Goal: Information Seeking & Learning: Learn about a topic

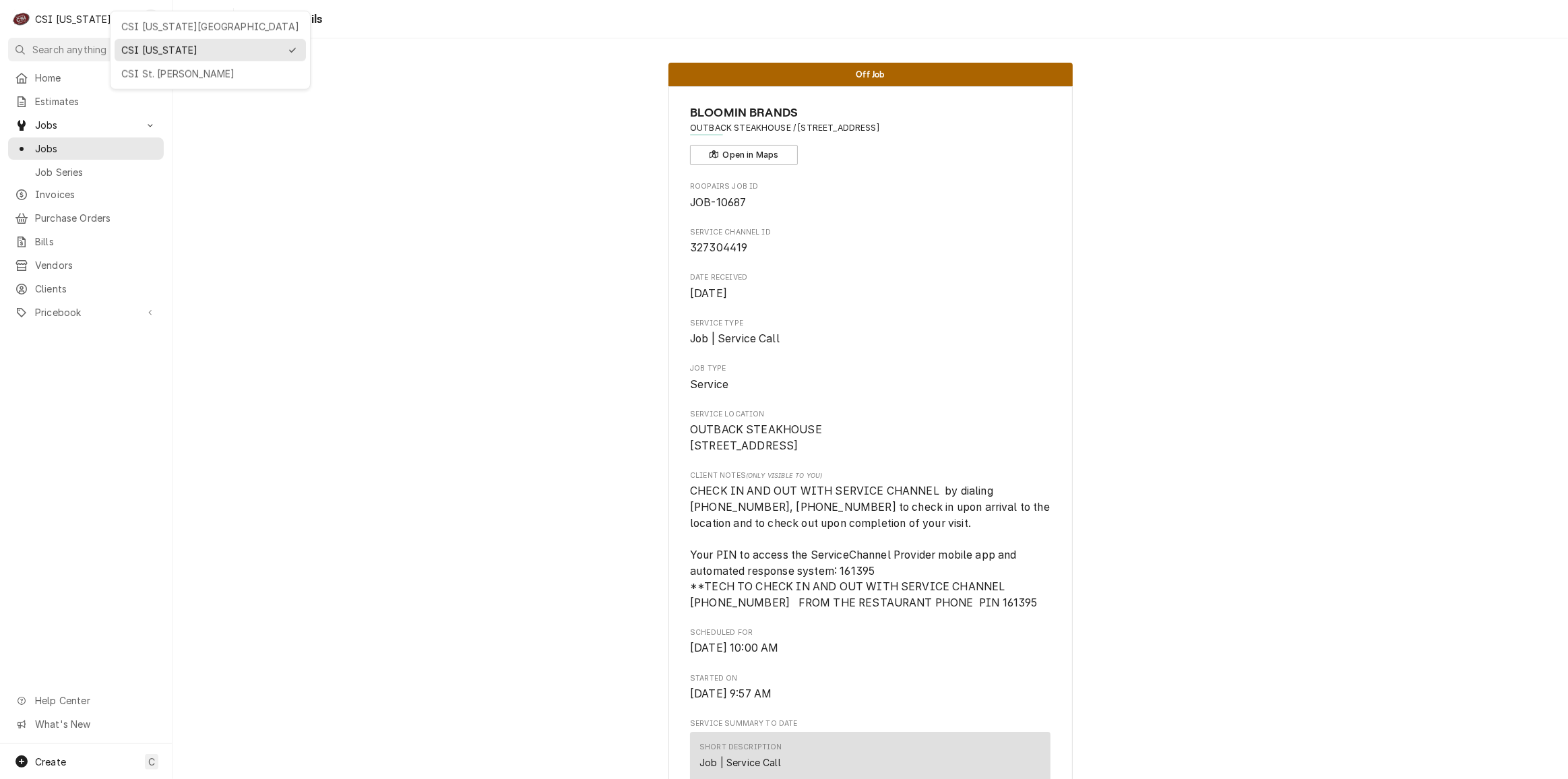
scroll to position [4476, 0]
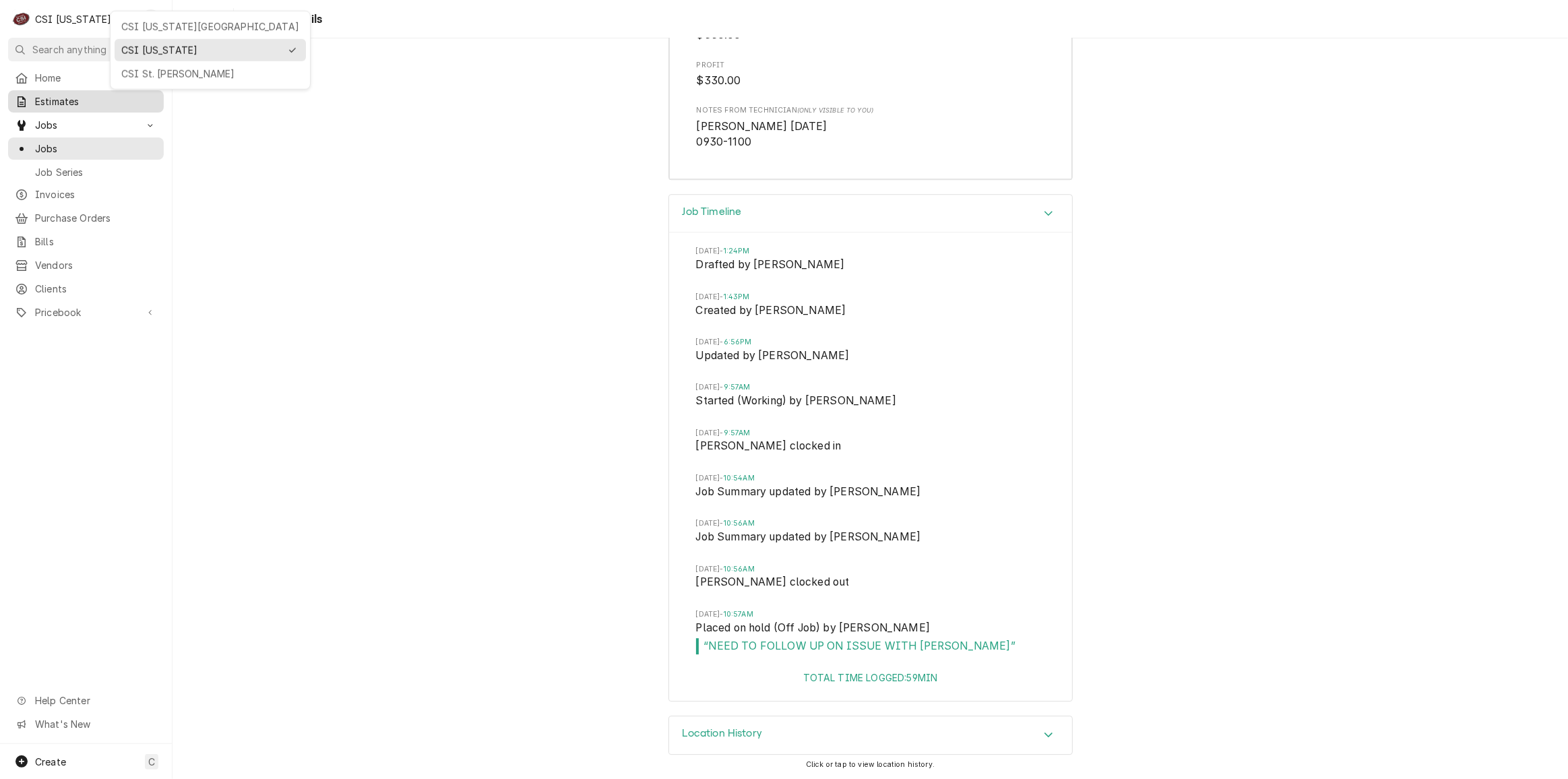
drag, startPoint x: 146, startPoint y: 64, endPoint x: 147, endPoint y: 89, distance: 25.0
click at [146, 67] on div "CSI St. [PERSON_NAME]" at bounding box center [210, 73] width 178 height 14
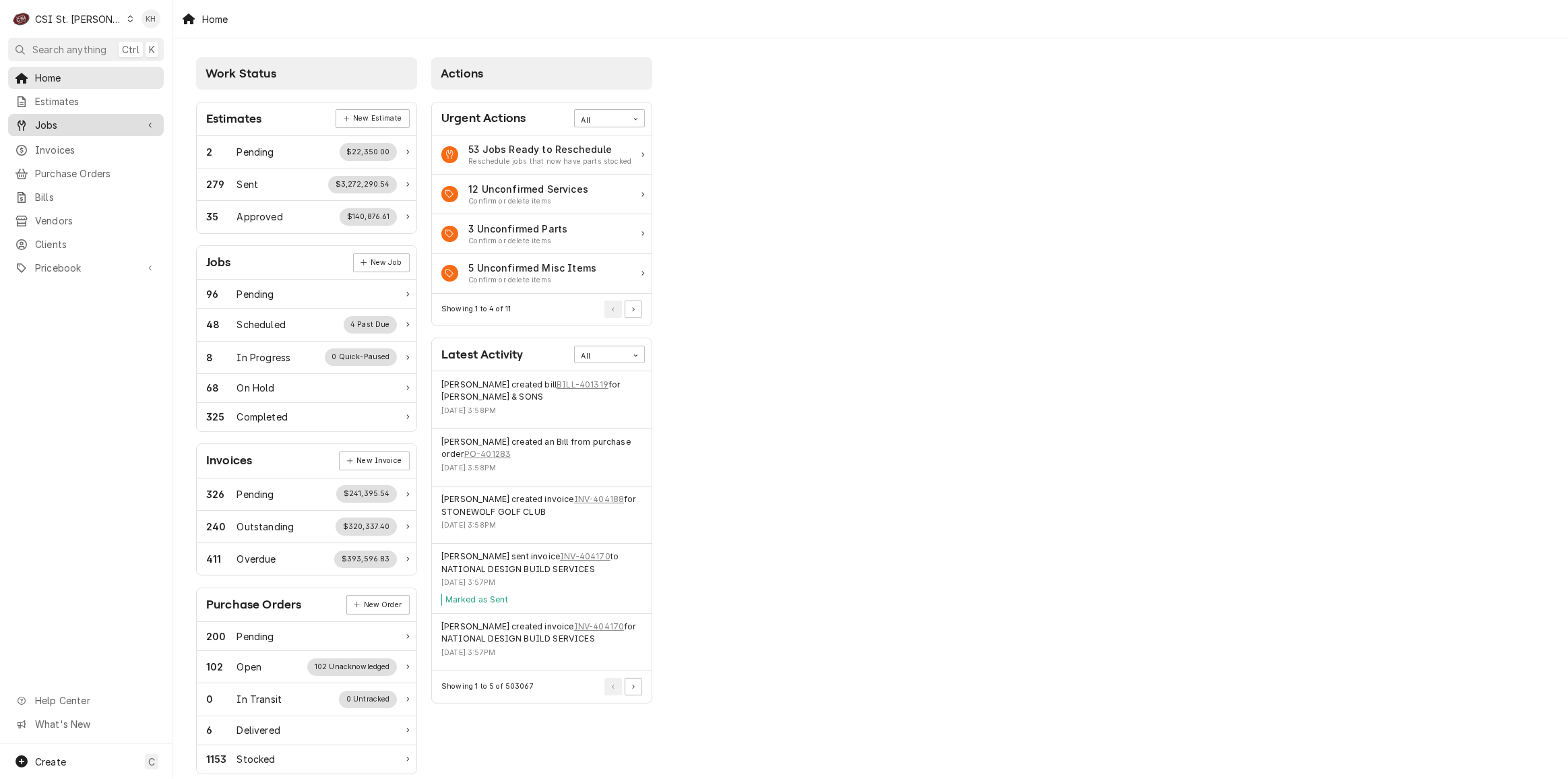
click at [132, 120] on span "Jobs" at bounding box center [85, 124] width 102 height 14
click at [105, 143] on span "Jobs" at bounding box center [96, 148] width 122 height 14
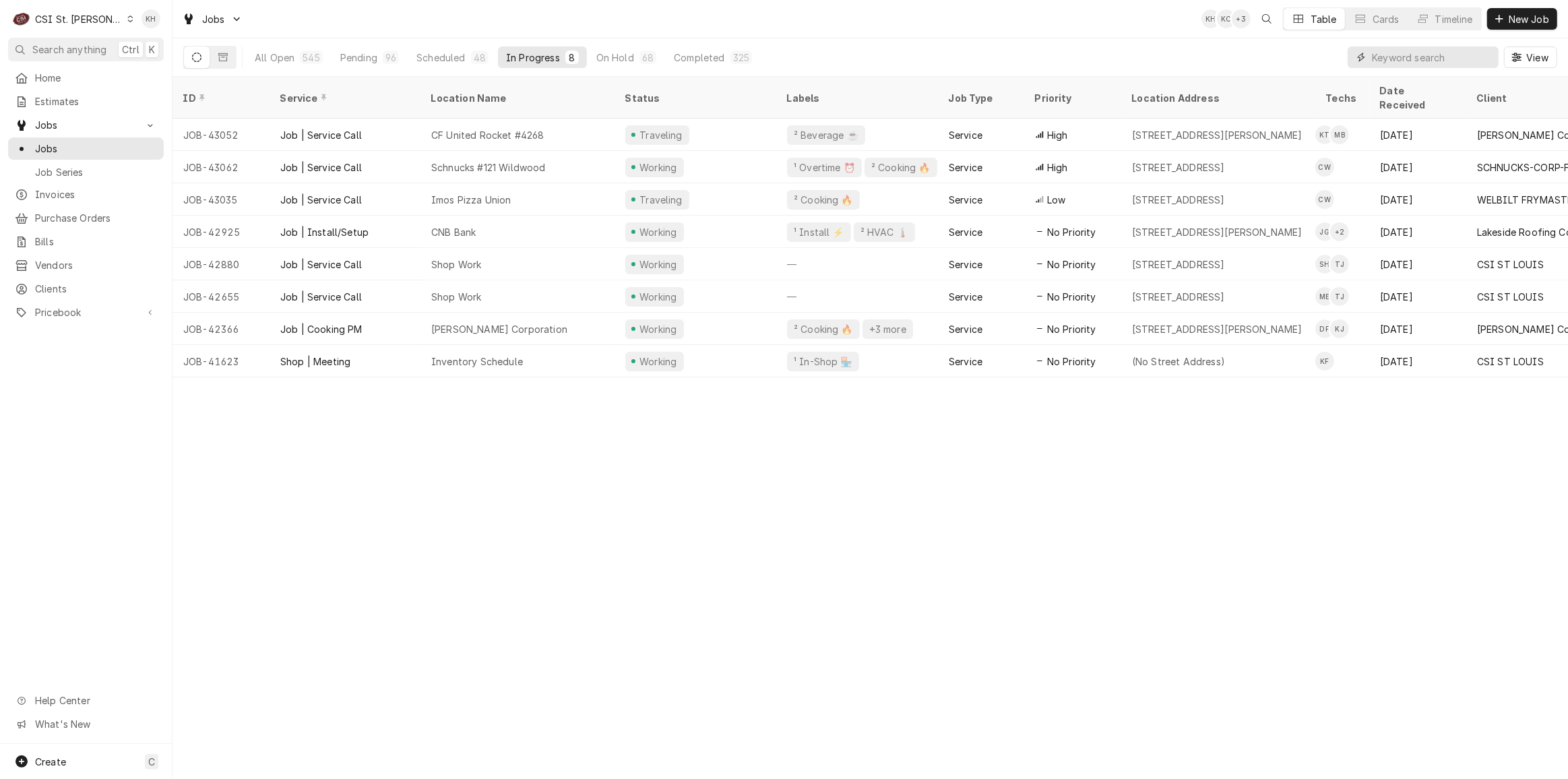
click at [1397, 58] on input "Dynamic Content Wrapper" at bounding box center [1431, 57] width 120 height 22
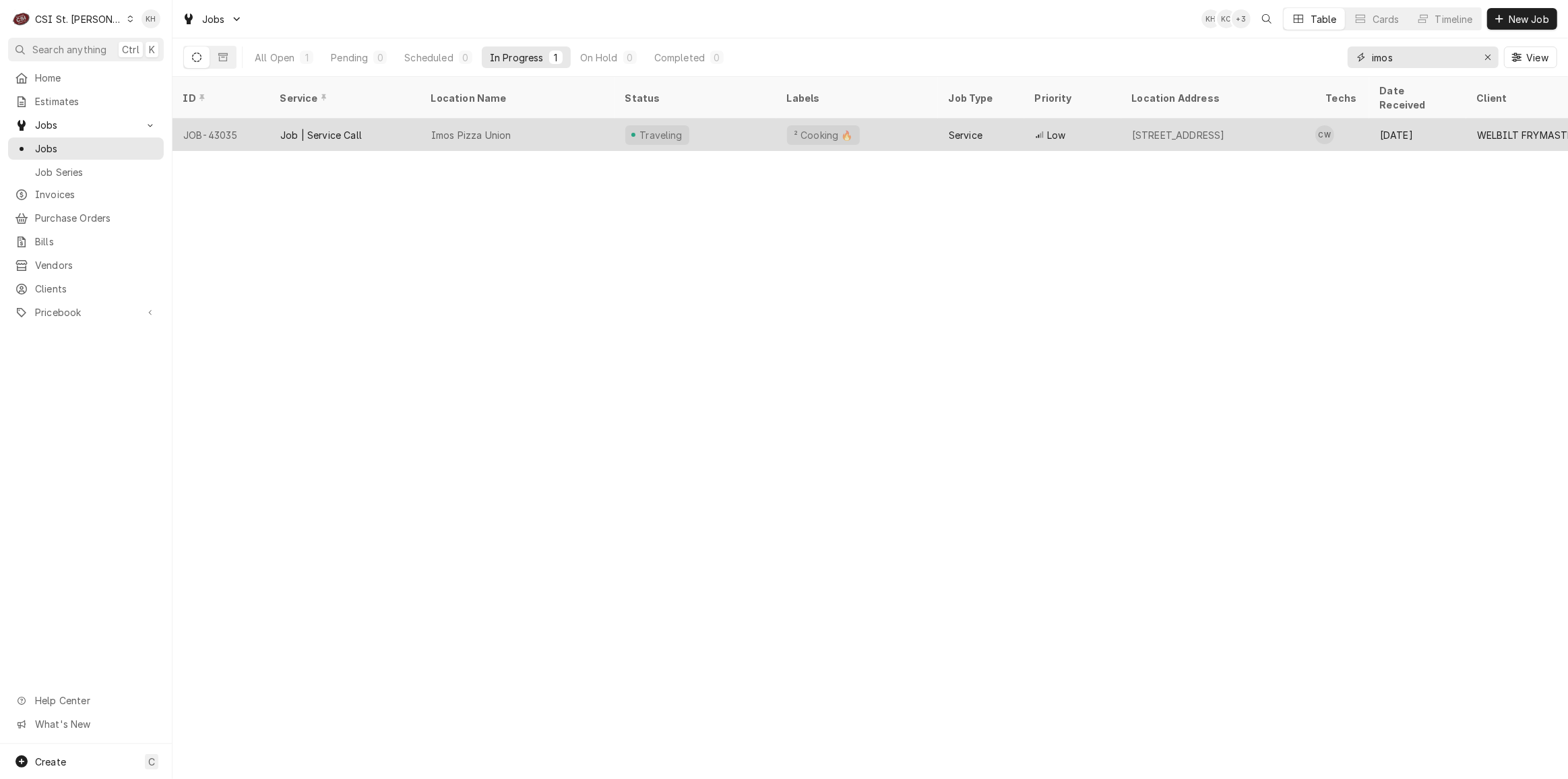
type input "imos"
click at [583, 119] on div "Imos Pizza Union" at bounding box center [517, 135] width 194 height 33
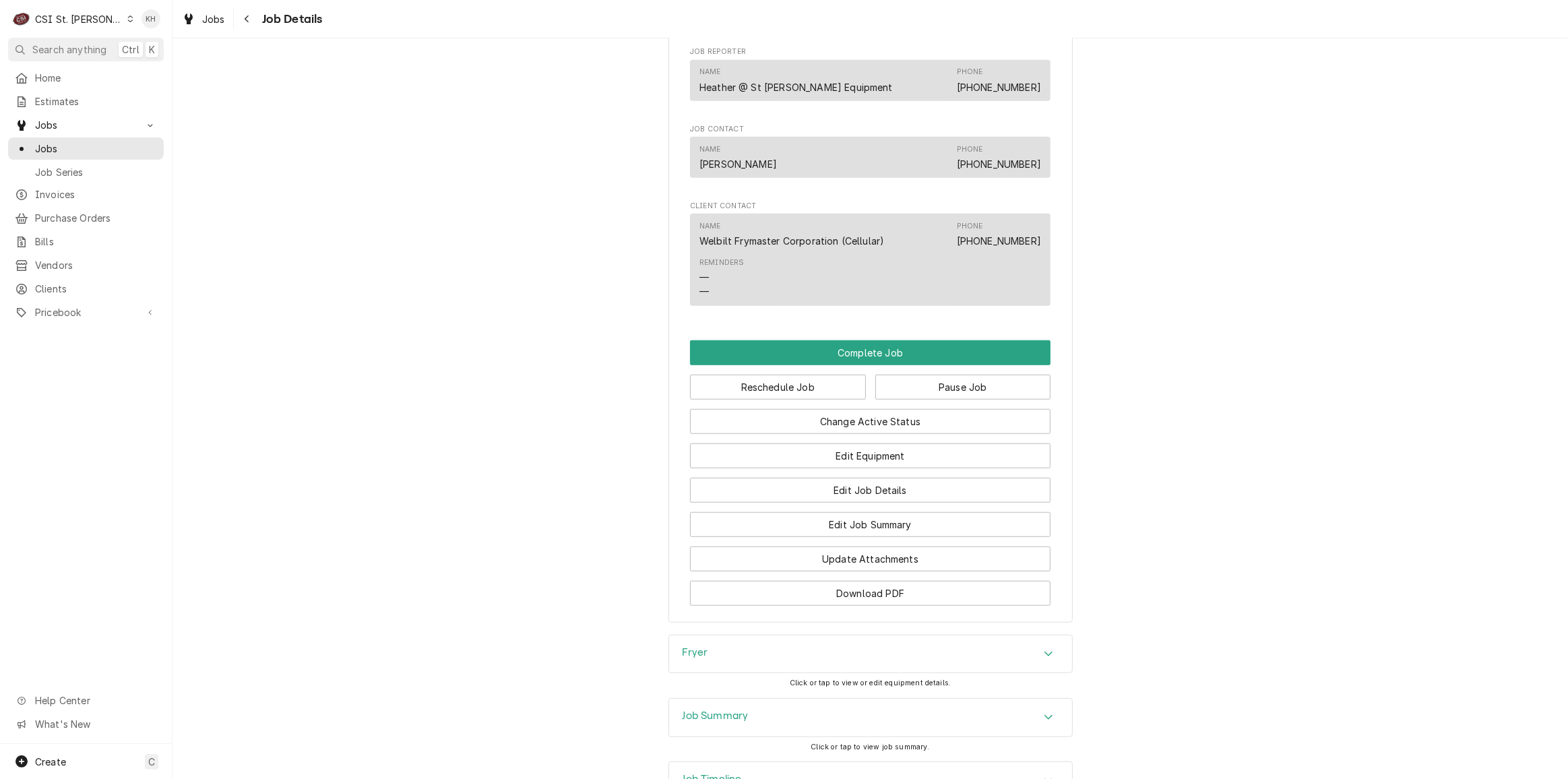
scroll to position [1100, 0]
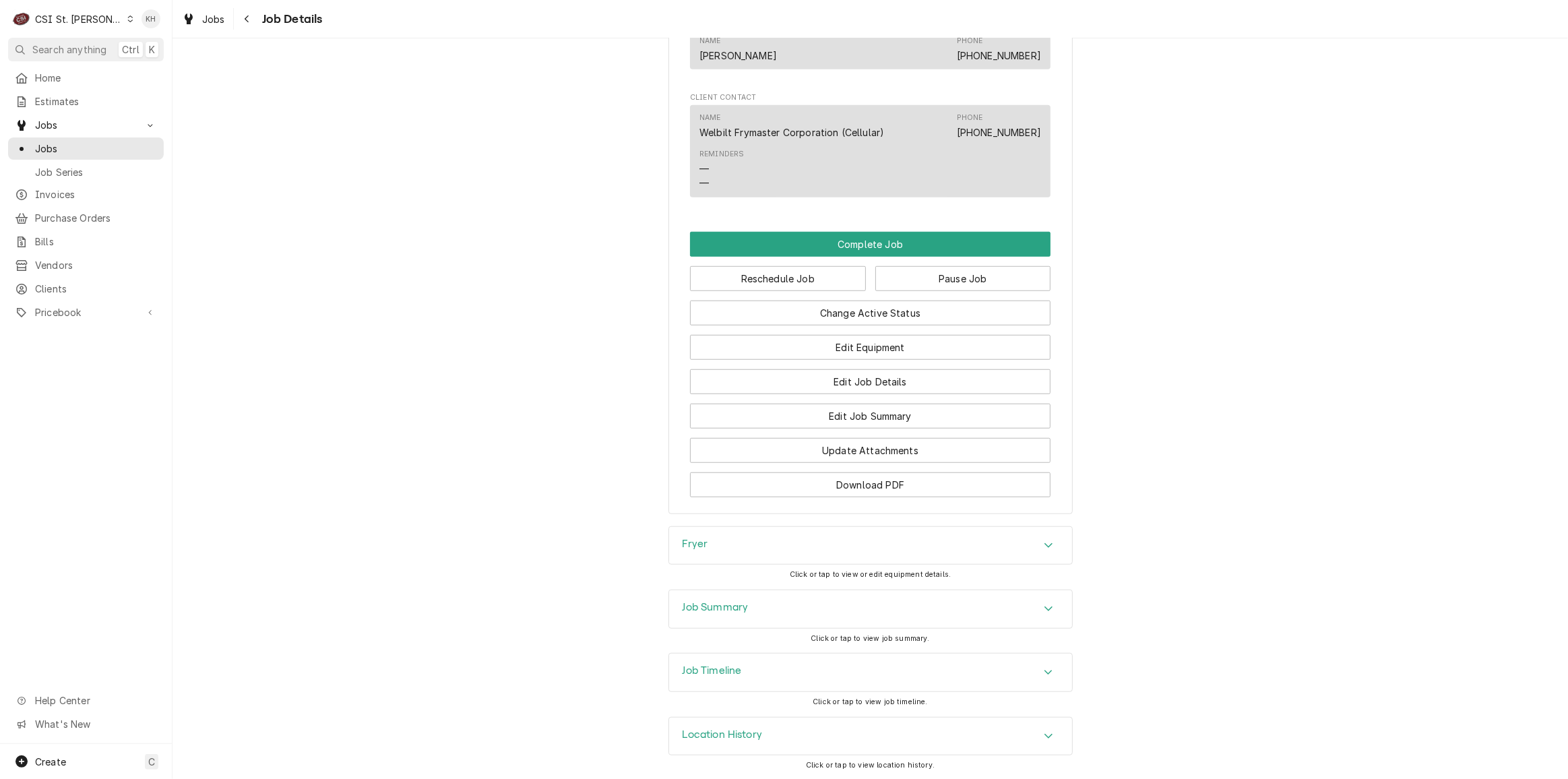
click at [752, 674] on div "Job Timeline" at bounding box center [870, 672] width 403 height 37
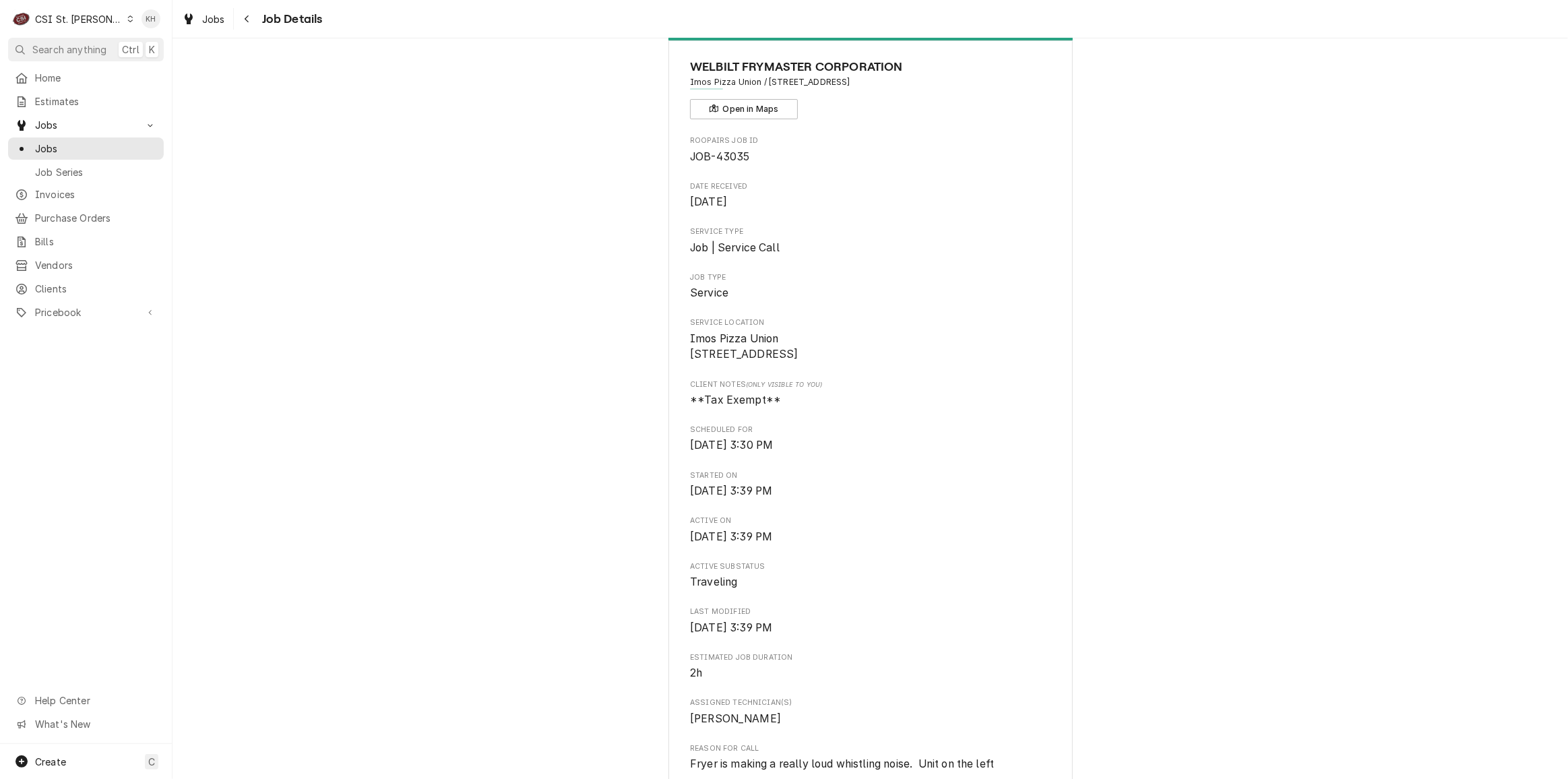
scroll to position [61, 0]
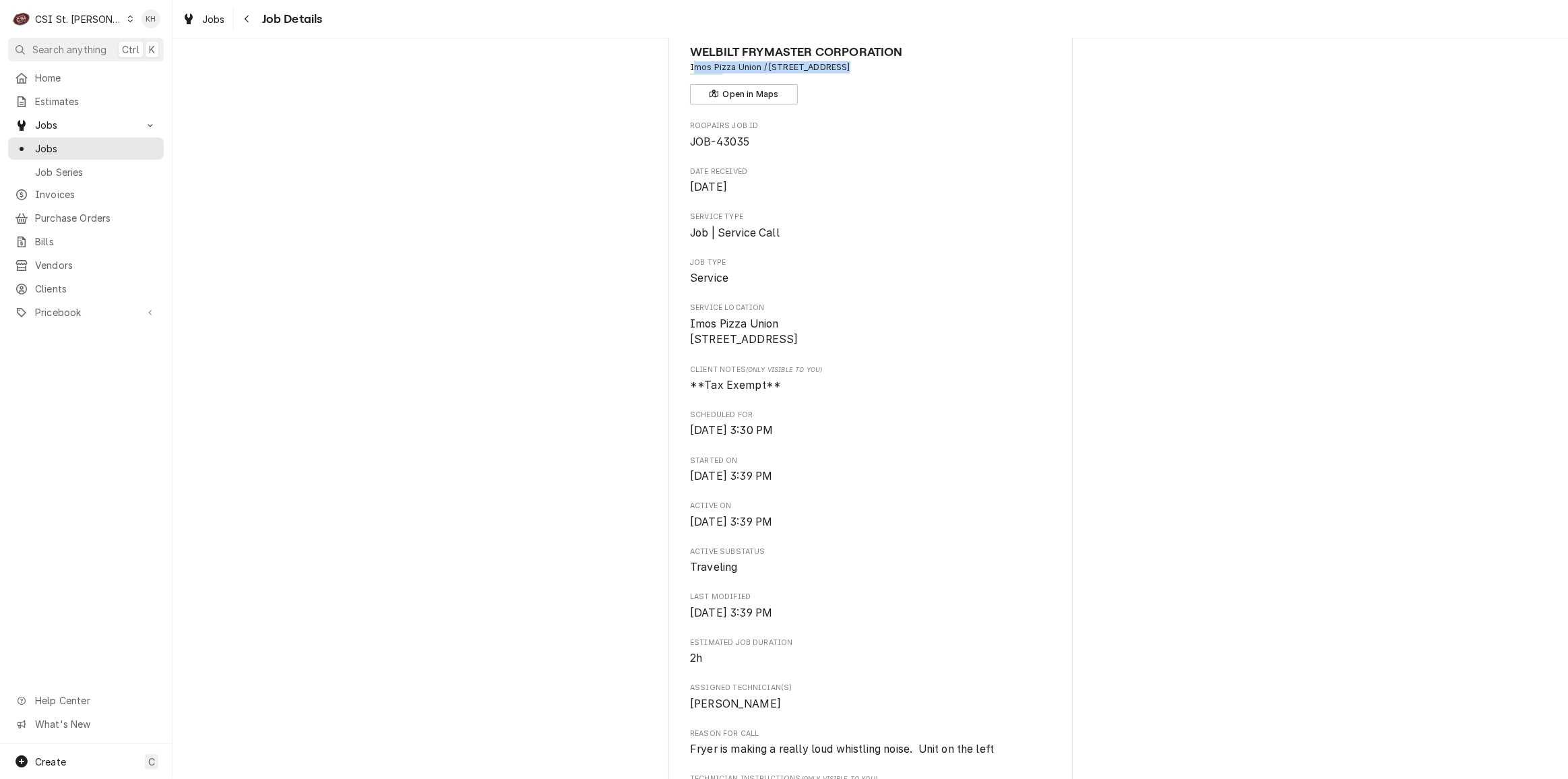
drag, startPoint x: 833, startPoint y: 65, endPoint x: 690, endPoint y: 68, distance: 143.0
click at [690, 68] on span "Imos Pizza Union / 1612 Denmark Rd, Union, MO 63084" at bounding box center [869, 67] width 360 height 12
click at [836, 259] on span "Job Type" at bounding box center [869, 263] width 360 height 11
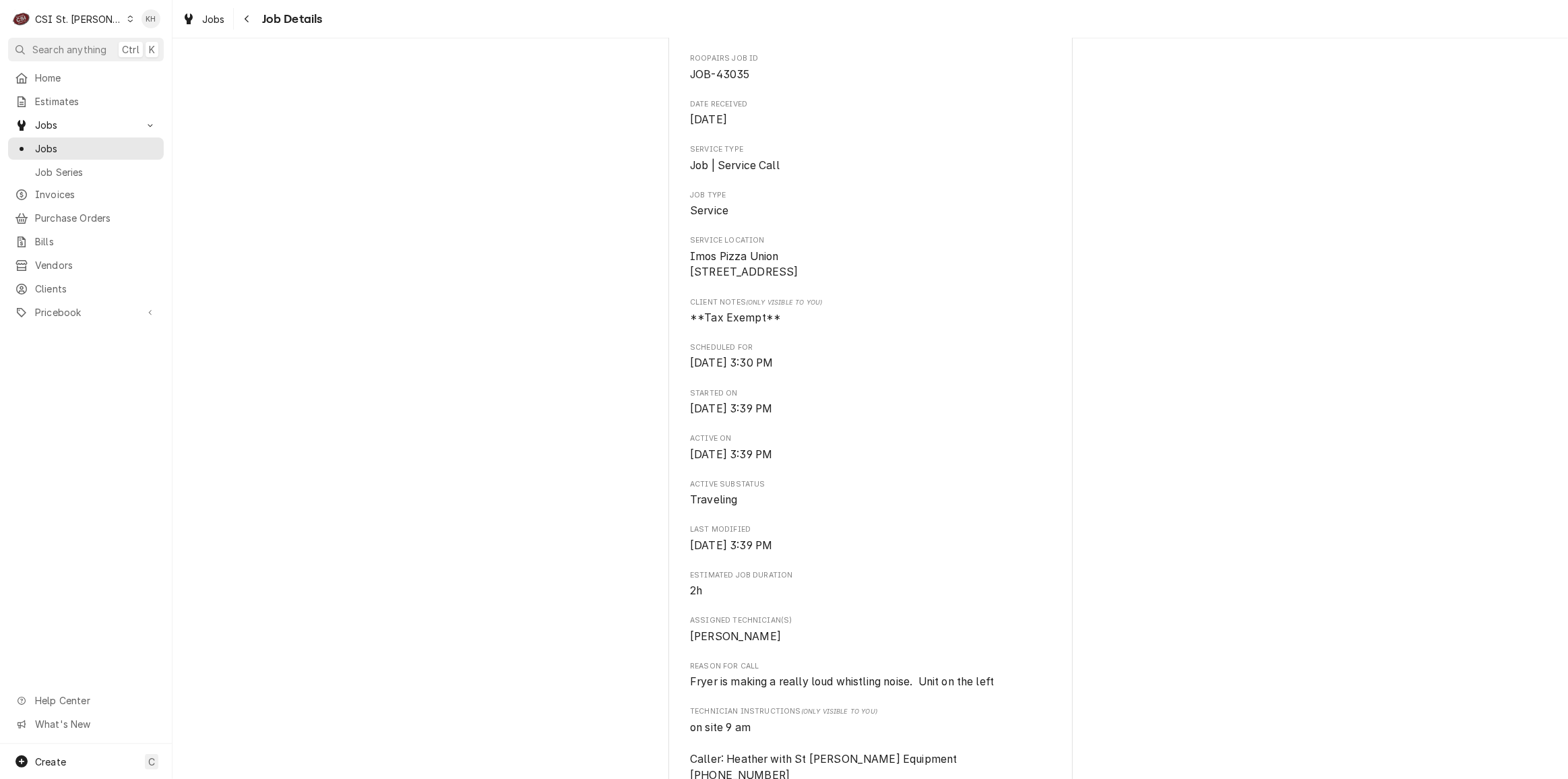
scroll to position [122, 0]
click at [1259, 334] on div "Traveling WELBILT FRYMASTER CORPORATION Imos Pizza Union / 1612 Denmark Rd, Uni…" at bounding box center [870, 718] width 1396 height 1574
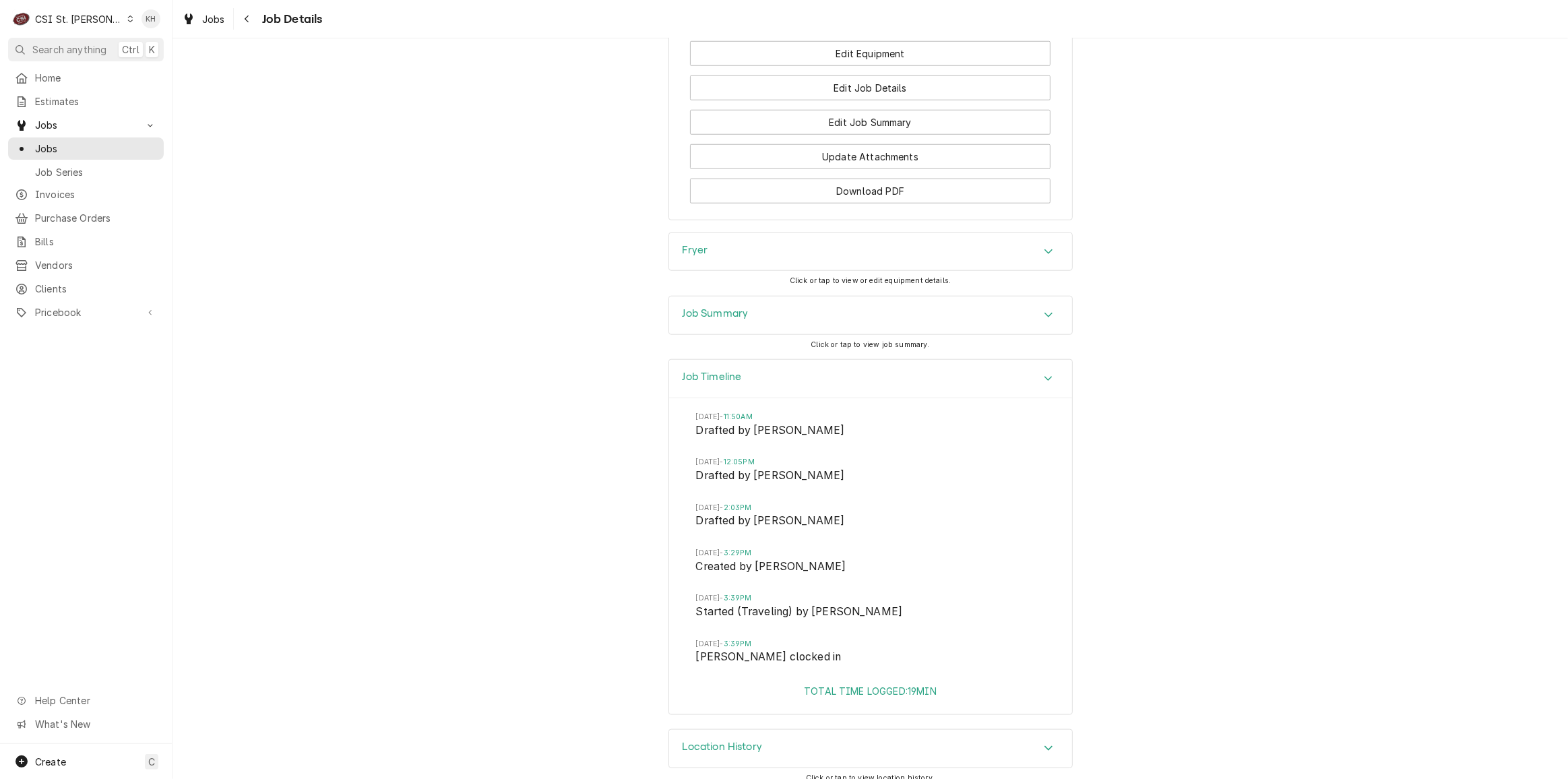
scroll to position [1406, 0]
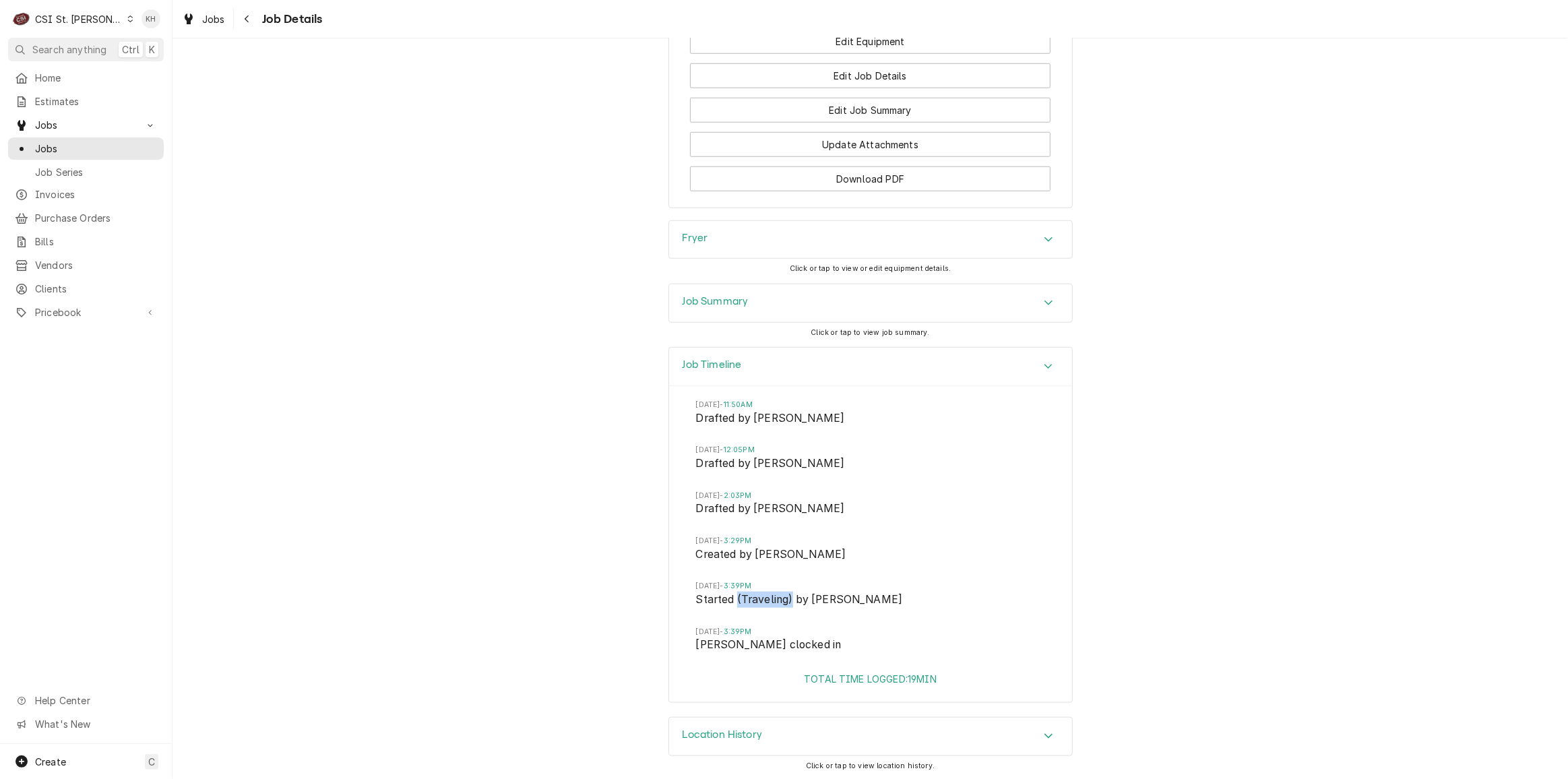
drag, startPoint x: 785, startPoint y: 597, endPoint x: 733, endPoint y: 598, distance: 52.0
click at [733, 598] on span "Started (Traveling) by Courtney Wiliford" at bounding box center [870, 600] width 349 height 19
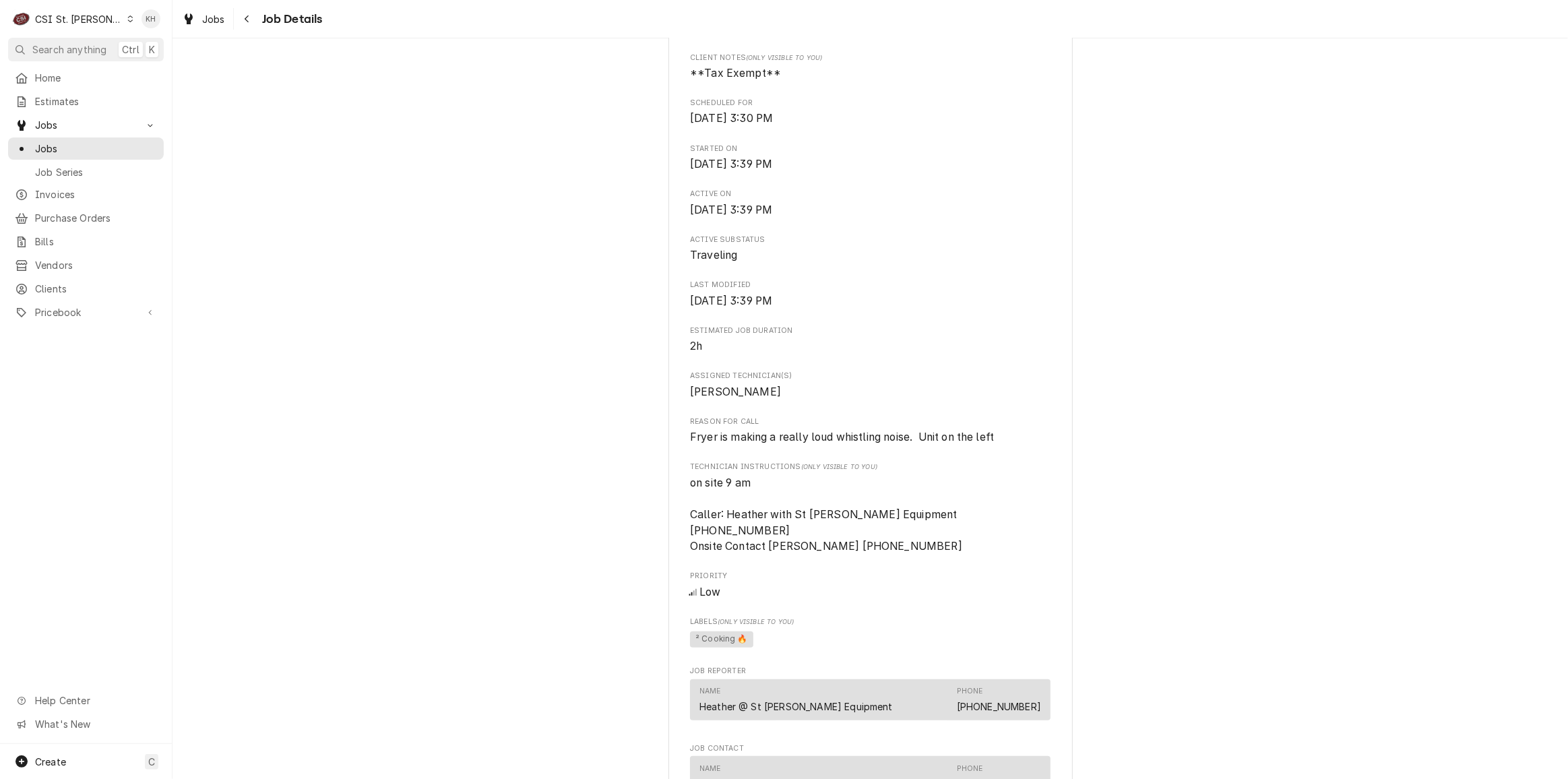
scroll to position [429, 0]
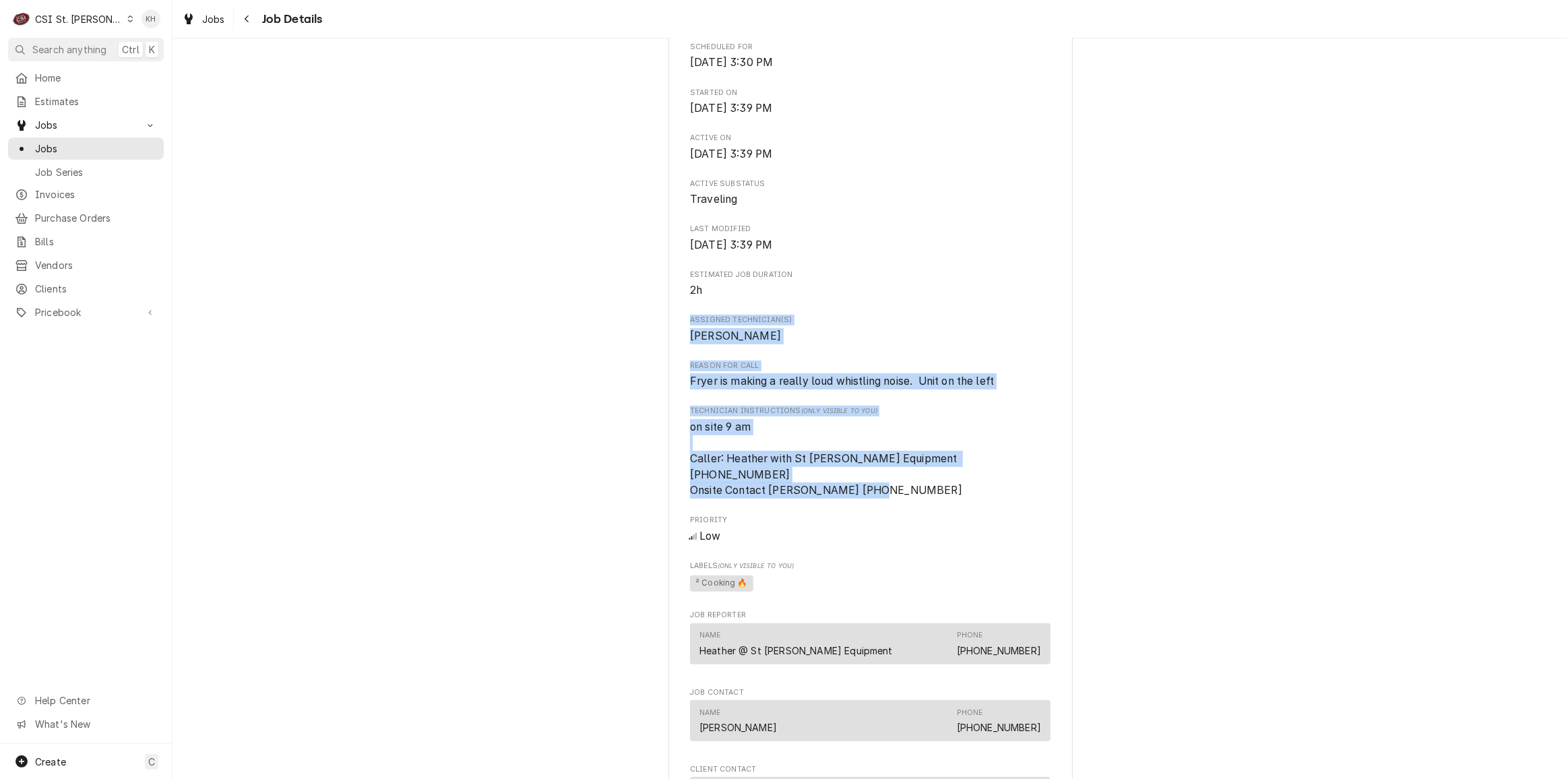
drag, startPoint x: 920, startPoint y: 490, endPoint x: 671, endPoint y: 332, distance: 294.9
click at [671, 332] on div "WELBILT FRYMASTER CORPORATION Imos Pizza Union / 1612 Denmark Rd, Union, MO 630…" at bounding box center [870, 421] width 404 height 1528
click at [939, 455] on span "on site 9 am Caller: Heather with St Charles Equipment 636-244-2378 Onsite Cont…" at bounding box center [869, 459] width 360 height 80
drag, startPoint x: 918, startPoint y: 492, endPoint x: 862, endPoint y: 437, distance: 78.5
click at [681, 380] on div "WELBILT FRYMASTER CORPORATION Imos Pizza Union / 1612 Denmark Rd, Union, MO 630…" at bounding box center [870, 421] width 404 height 1528
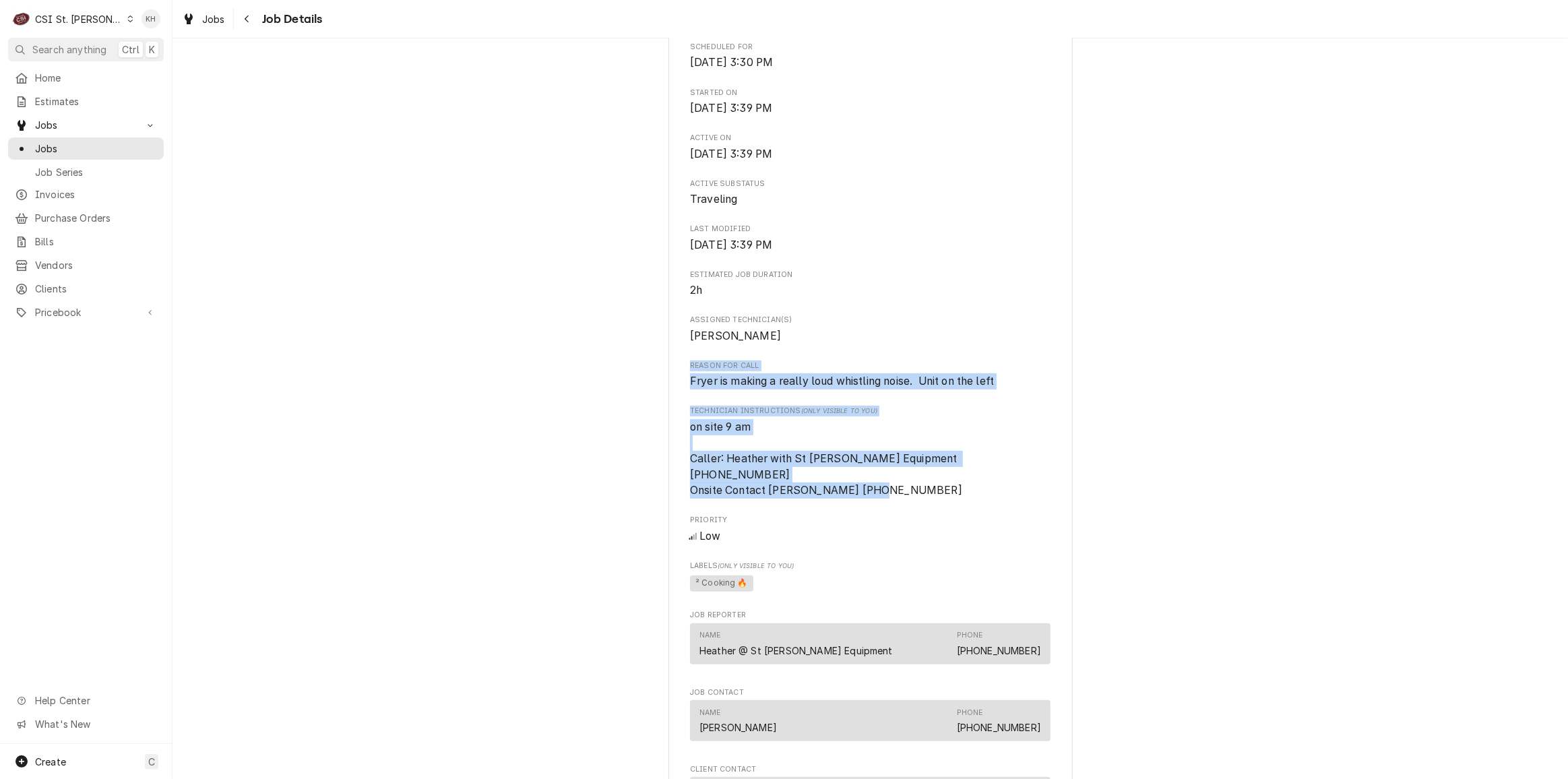
click at [926, 434] on span "on site 9 am Caller: Heather with St Charles Equipment 636-244-2378 Onsite Cont…" at bounding box center [869, 459] width 360 height 80
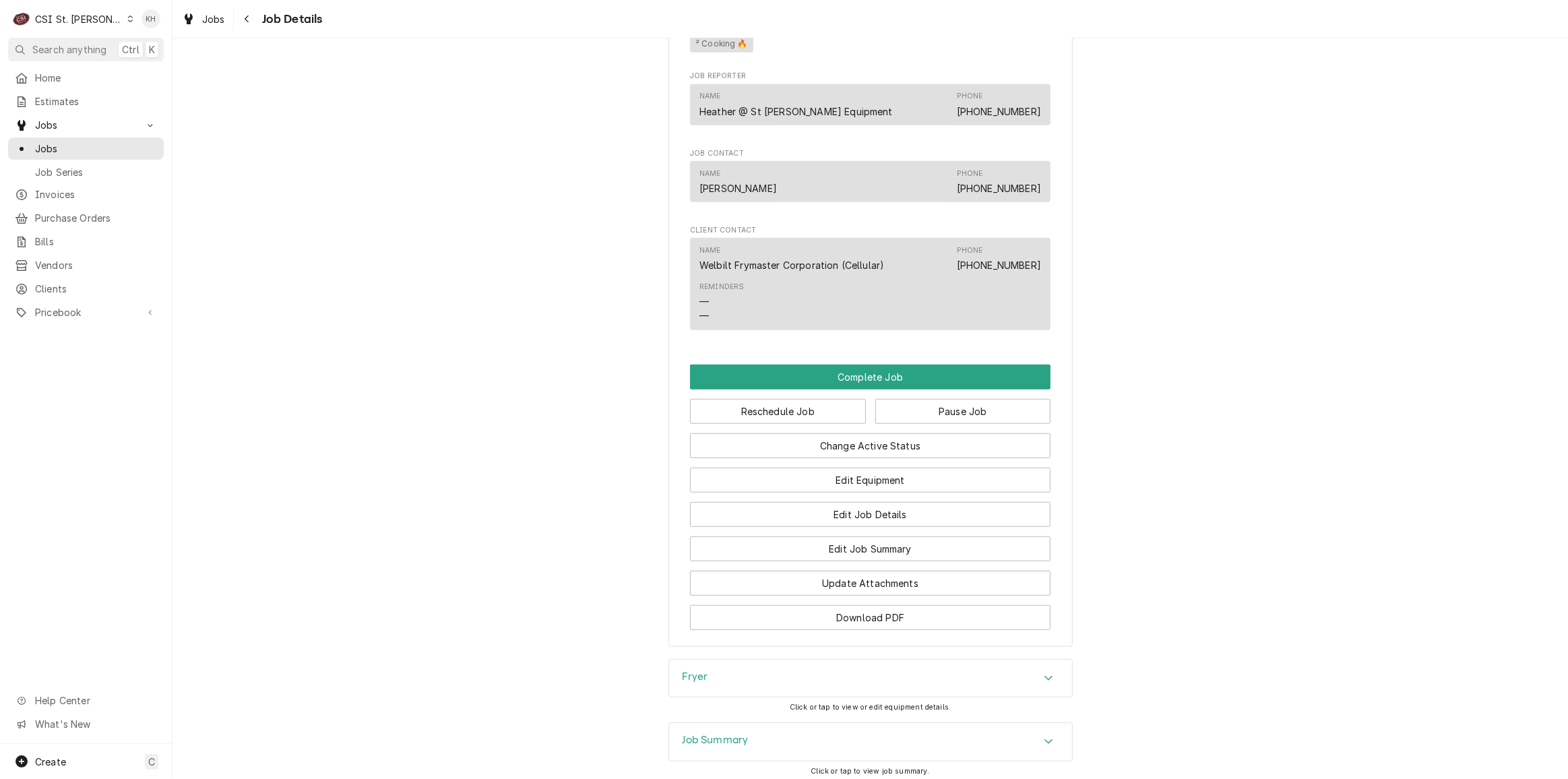
scroll to position [1164, 0]
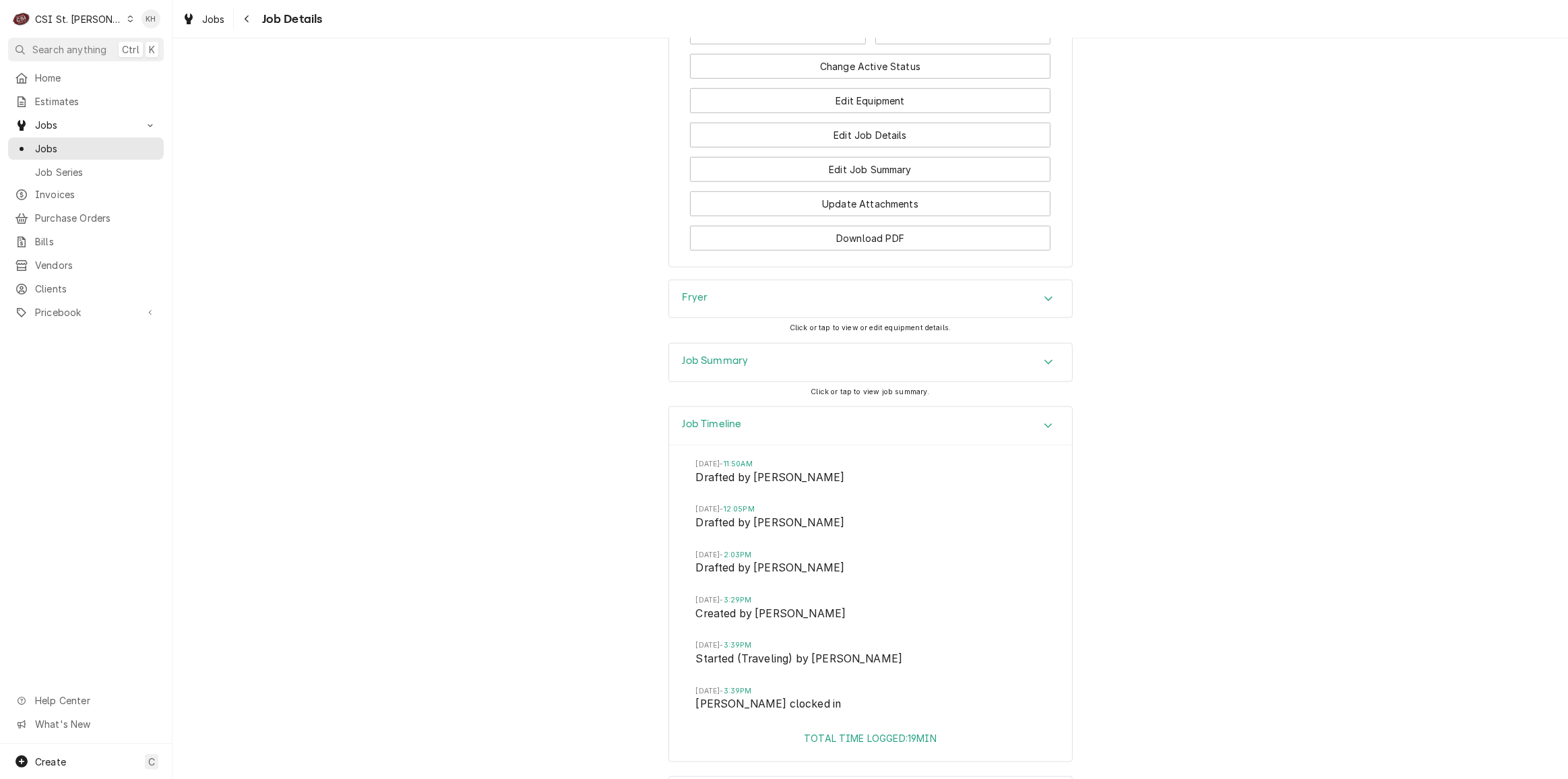
click at [1043, 429] on icon "Accordion Header" at bounding box center [1048, 425] width 10 height 11
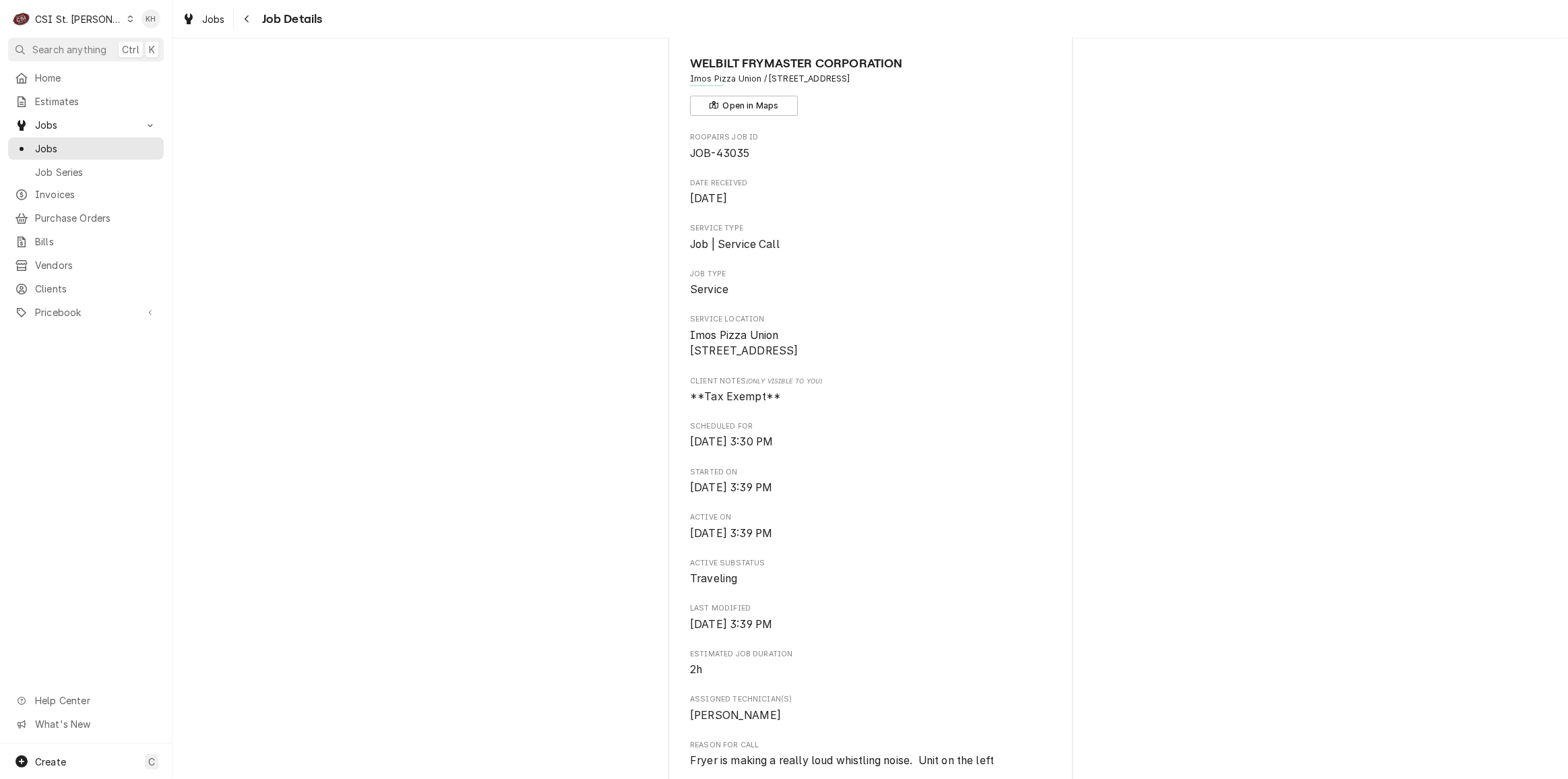
scroll to position [0, 0]
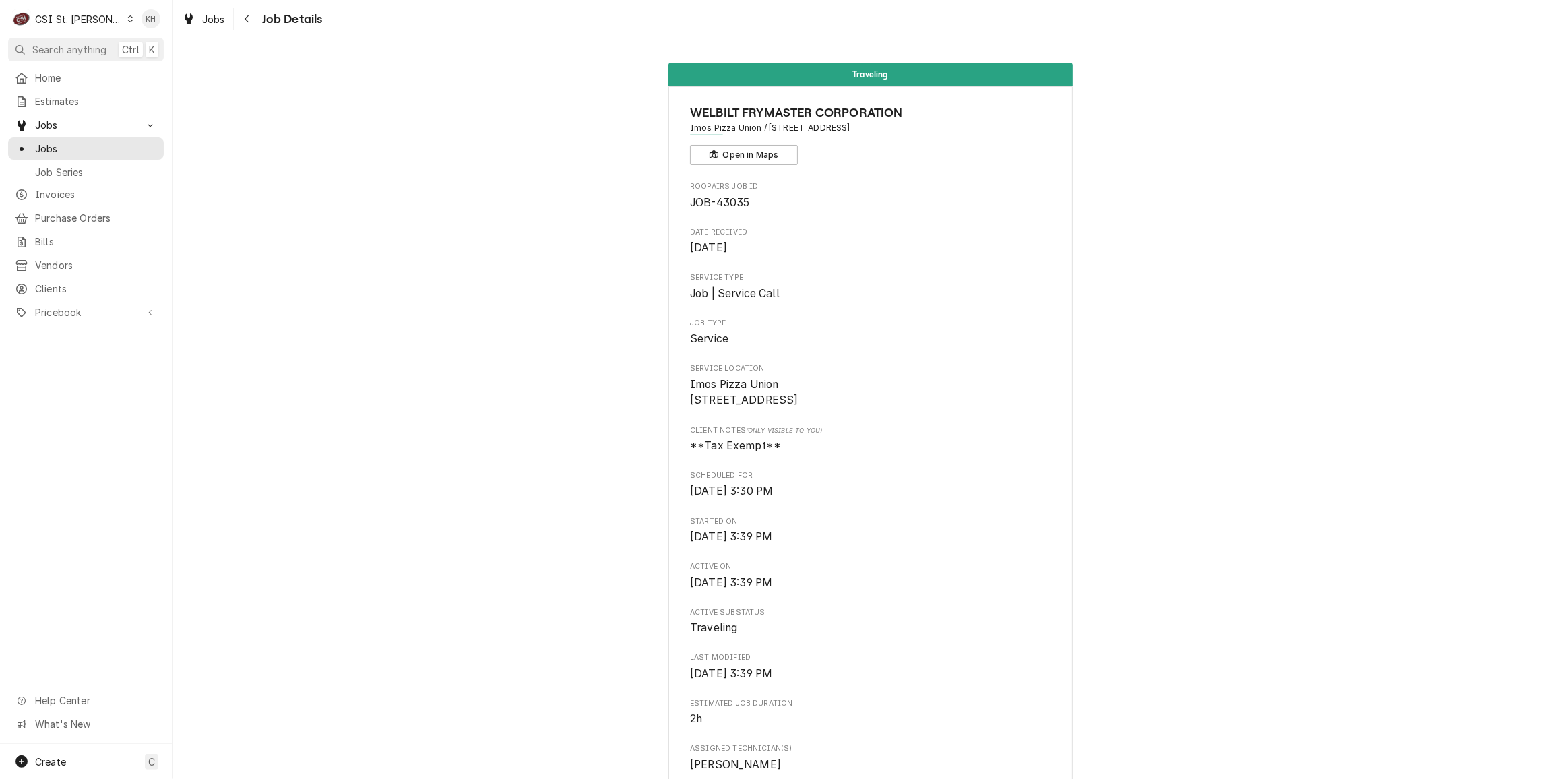
click at [942, 481] on span "Scheduled For" at bounding box center [869, 475] width 360 height 11
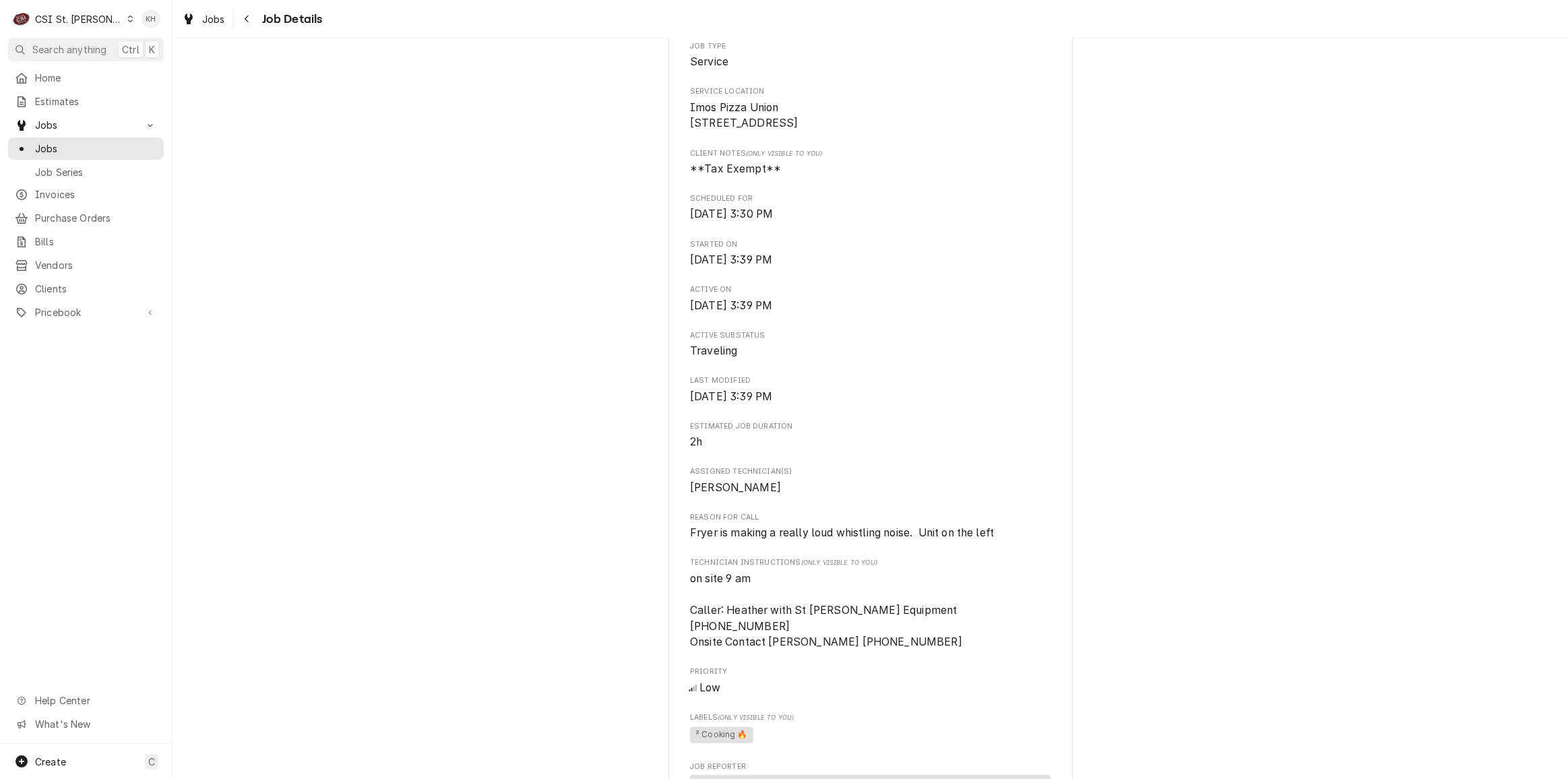
scroll to position [368, 0]
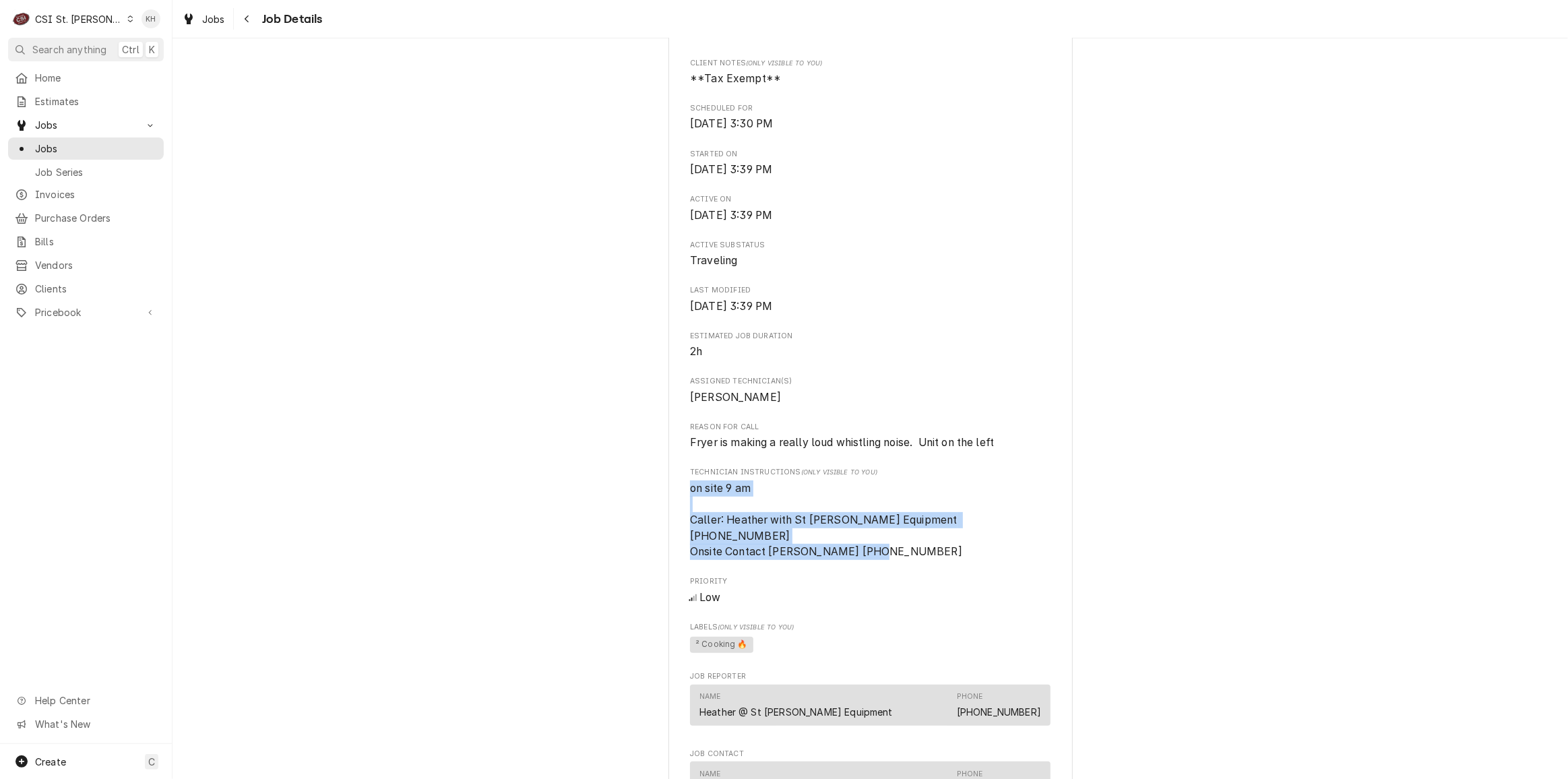
drag, startPoint x: 909, startPoint y: 555, endPoint x: 659, endPoint y: 503, distance: 255.4
click at [659, 503] on div "Traveling WELBILT FRYMASTER CORPORATION Imos Pizza Union / 1612 Denmark Rd, Uni…" at bounding box center [870, 472] width 1396 height 1574
click at [1060, 515] on div "WELBILT FRYMASTER CORPORATION Imos Pizza Union / 1612 Denmark Rd, Union, MO 630…" at bounding box center [870, 482] width 404 height 1528
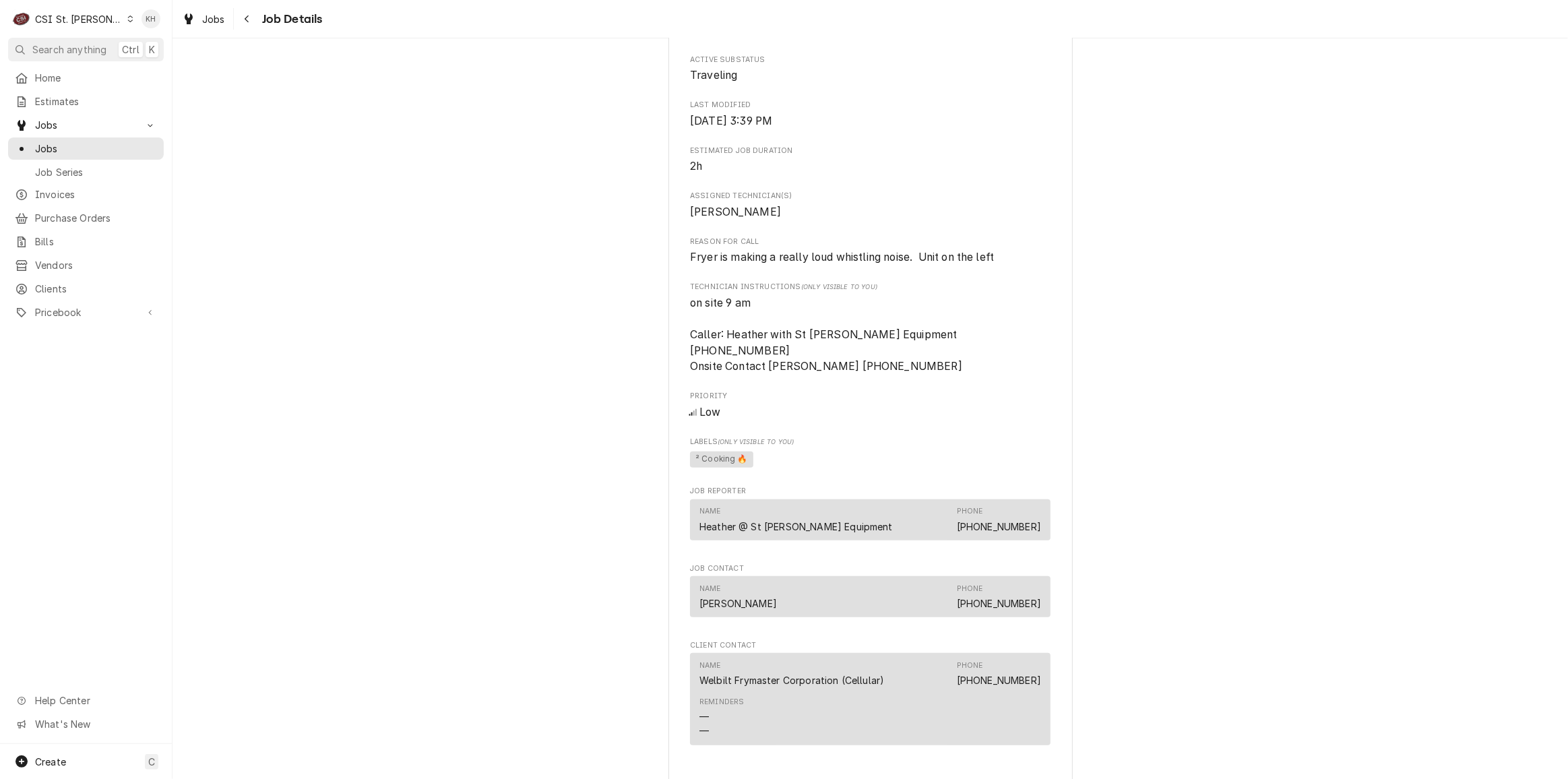
scroll to position [551, 0]
drag, startPoint x: 908, startPoint y: 275, endPoint x: 686, endPoint y: 278, distance: 222.0
click at [690, 265] on span "Fryer is making a really loud whistling noise. Unit on the left" at bounding box center [842, 259] width 304 height 13
drag, startPoint x: 1000, startPoint y: 269, endPoint x: 643, endPoint y: 258, distance: 357.2
click at [643, 258] on div "Traveling WELBILT FRYMASTER CORPORATION Imos Pizza Union / 1612 Denmark Rd, Uni…" at bounding box center [870, 289] width 1396 height 1574
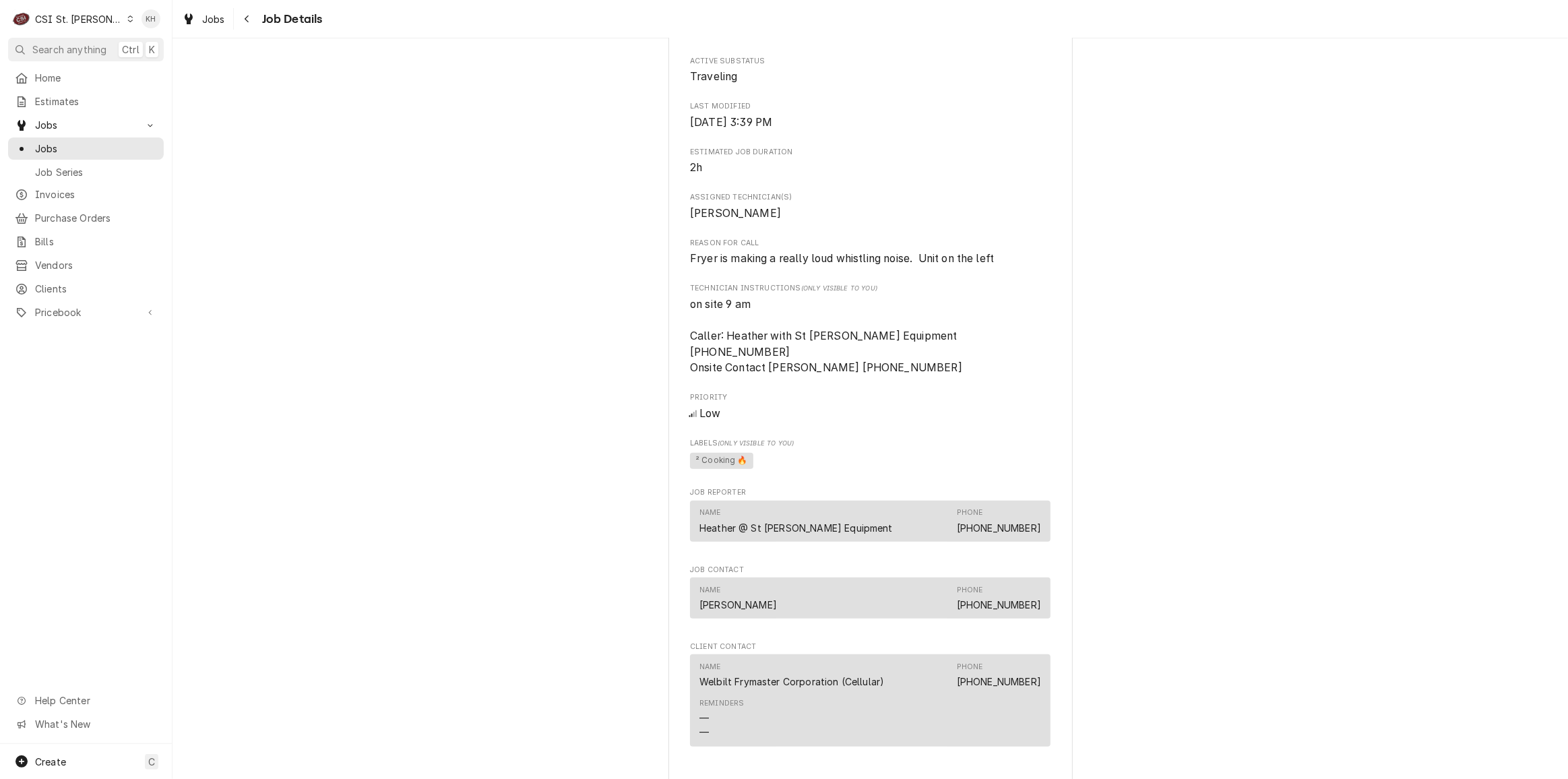
click at [973, 294] on span "Technician Instructions (Only Visible to You)" at bounding box center [869, 288] width 360 height 11
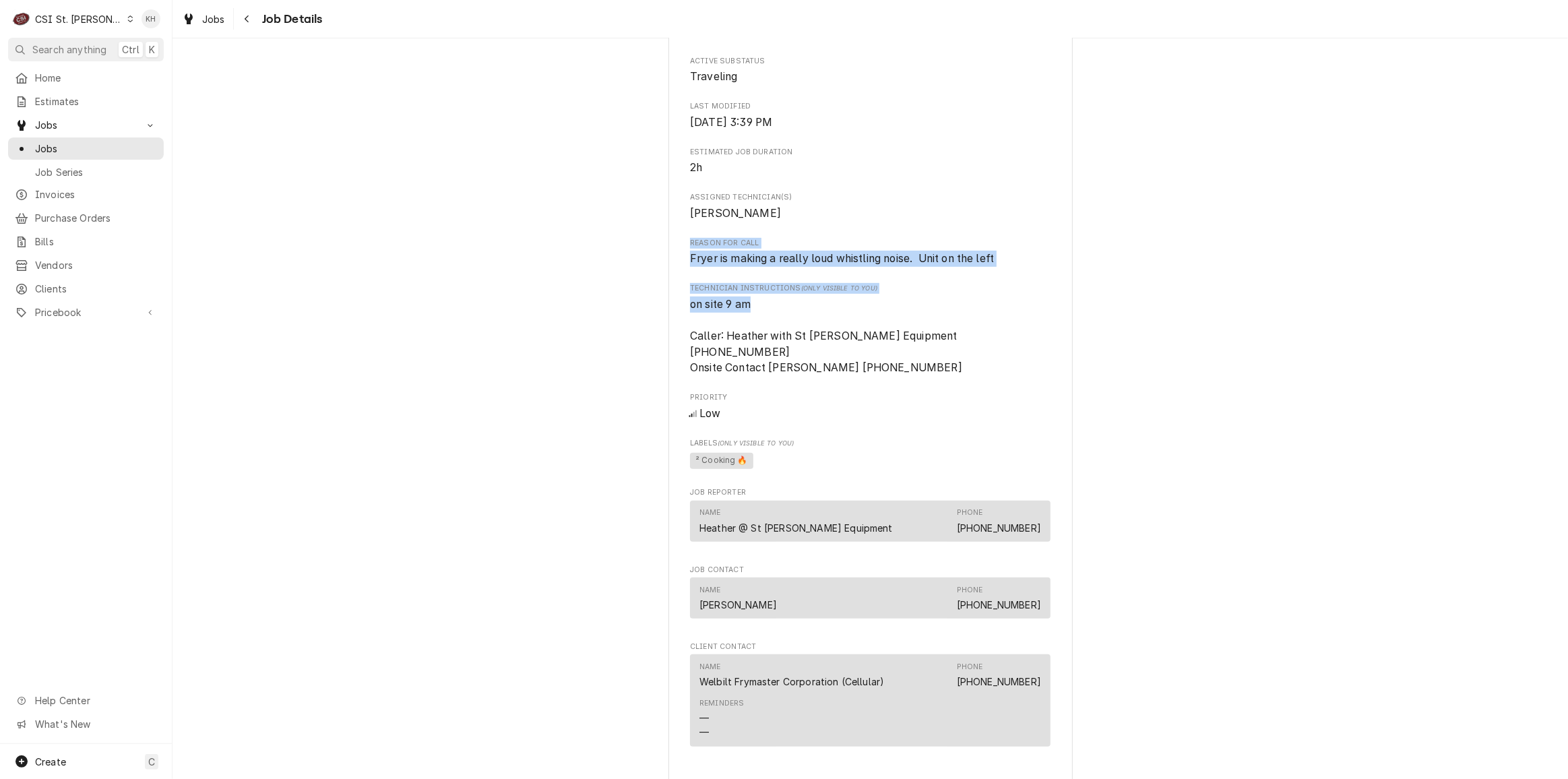
drag, startPoint x: 771, startPoint y: 321, endPoint x: 682, endPoint y: 251, distance: 113.2
click at [682, 251] on div "WELBILT FRYMASTER CORPORATION Imos Pizza Union / 1612 Denmark Rd, Union, MO 630…" at bounding box center [870, 298] width 404 height 1528
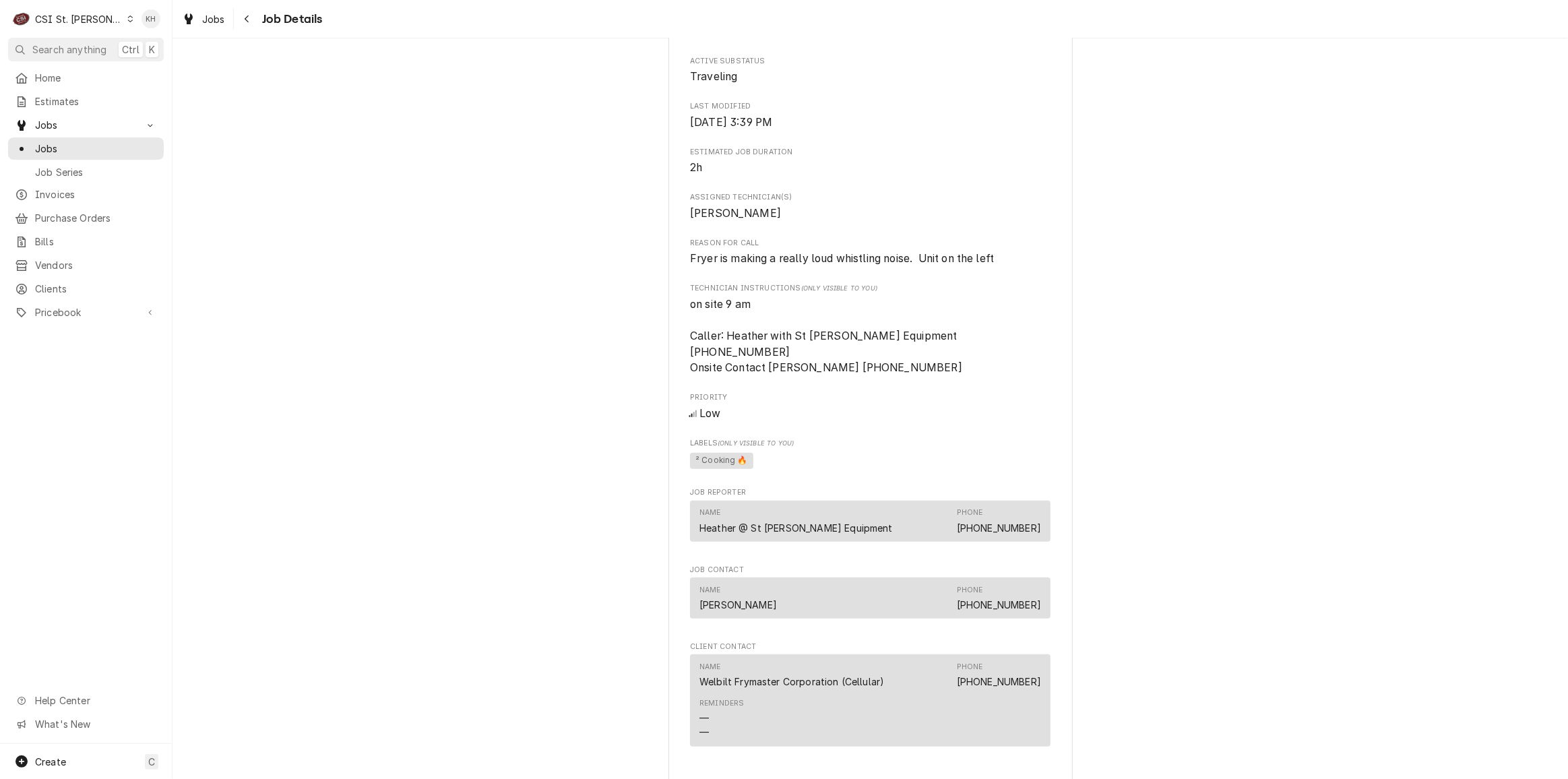
click at [792, 338] on span "on site 9 am Caller: Heather with St Charles Equipment 636-244-2378 Onsite Cont…" at bounding box center [869, 337] width 360 height 80
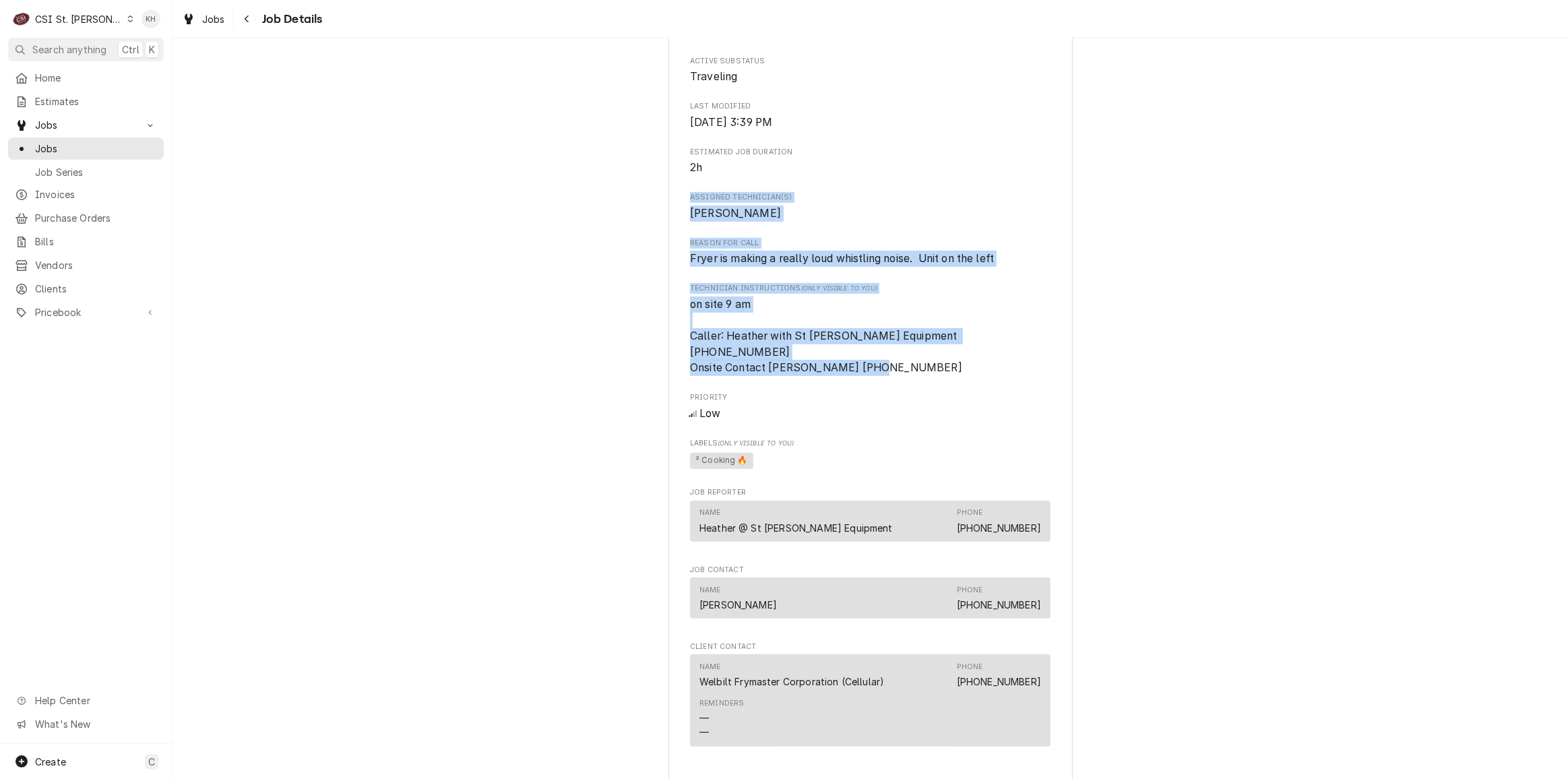
drag, startPoint x: 917, startPoint y: 368, endPoint x: 654, endPoint y: 215, distance: 304.3
click at [654, 215] on div "Traveling WELBILT FRYMASTER CORPORATION Imos Pizza Union / 1612 Denmark Rd, Uni…" at bounding box center [870, 289] width 1396 height 1574
click at [1283, 233] on div "Traveling WELBILT FRYMASTER CORPORATION Imos Pizza Union / 1612 Denmark Rd, Uni…" at bounding box center [870, 289] width 1396 height 1574
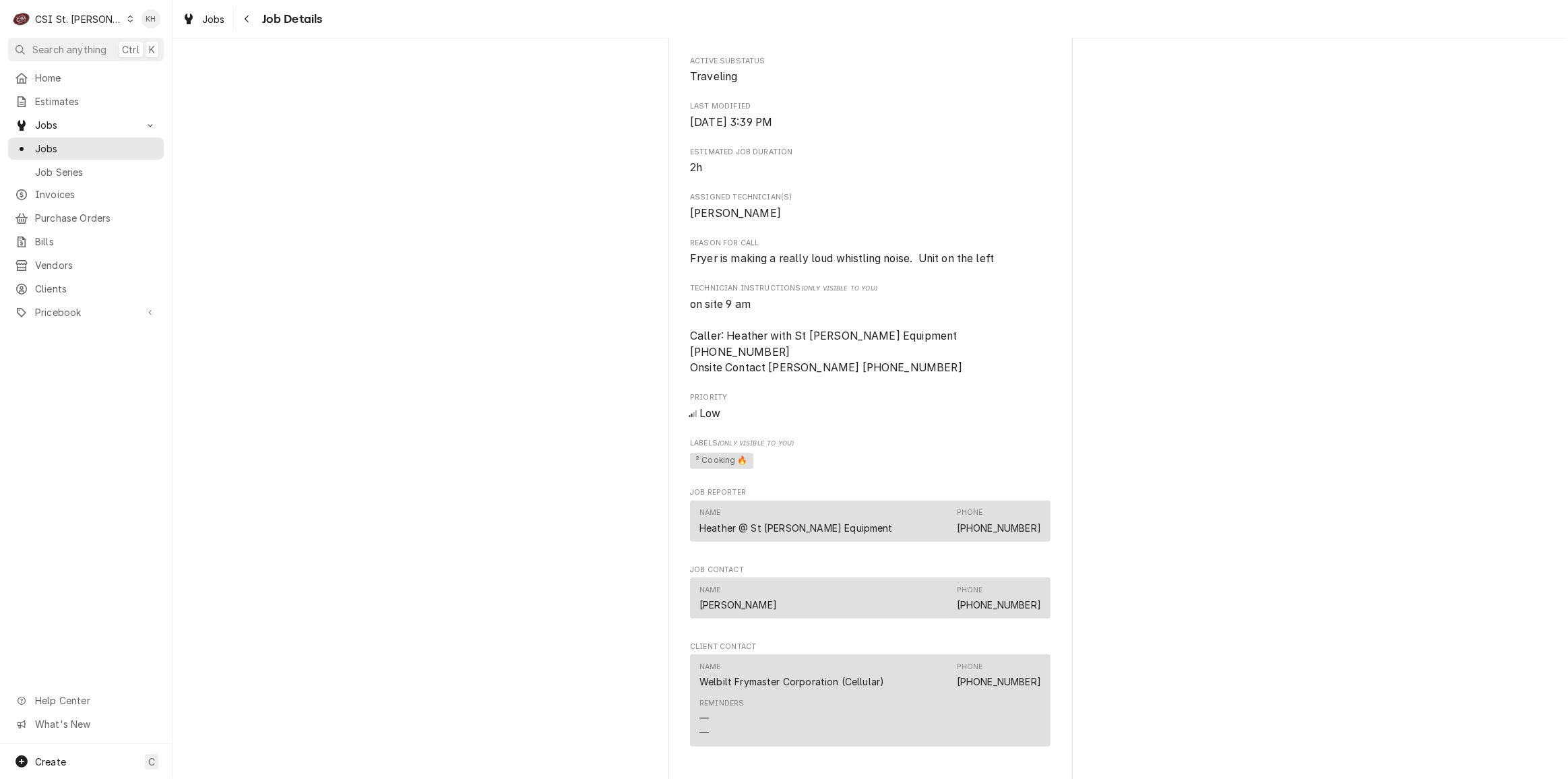
click at [1331, 333] on div "Traveling WELBILT FRYMASTER CORPORATION Imos Pizza Union / 1612 Denmark Rd, Uni…" at bounding box center [870, 289] width 1396 height 1574
drag, startPoint x: 1304, startPoint y: 384, endPoint x: 1282, endPoint y: 395, distance: 24.6
click at [1303, 383] on div "Traveling WELBILT FRYMASTER CORPORATION Imos Pizza Union / 1612 Denmark Rd, Uni…" at bounding box center [870, 289] width 1396 height 1574
click at [1360, 202] on div "Traveling WELBILT FRYMASTER CORPORATION Imos Pizza Union / 1612 Denmark Rd, Uni…" at bounding box center [870, 289] width 1396 height 1574
